Goal: Navigation & Orientation: Understand site structure

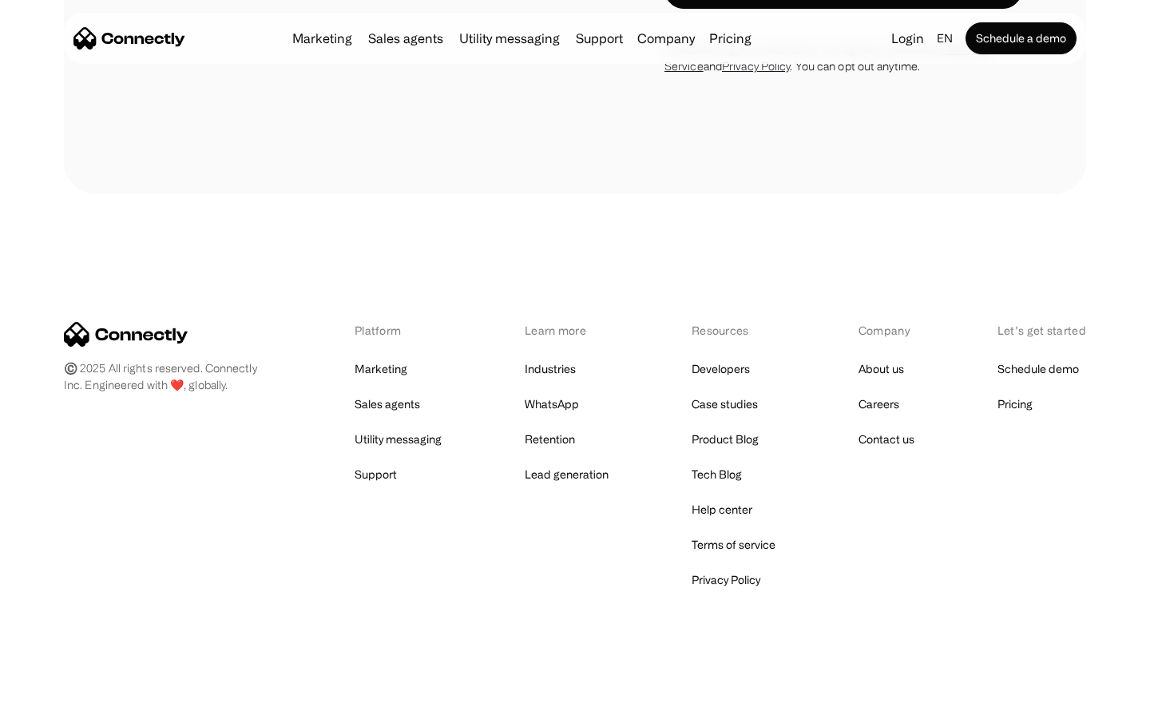
scroll to position [1082, 0]
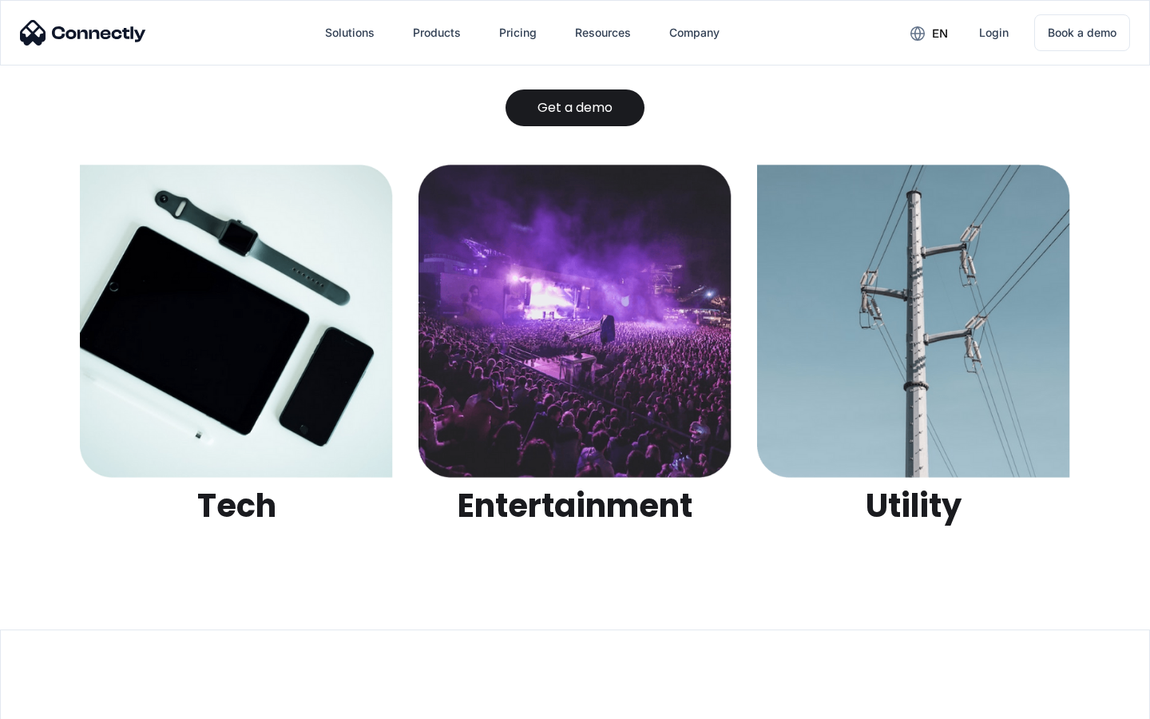
scroll to position [5037, 0]
